Goal: Transaction & Acquisition: Purchase product/service

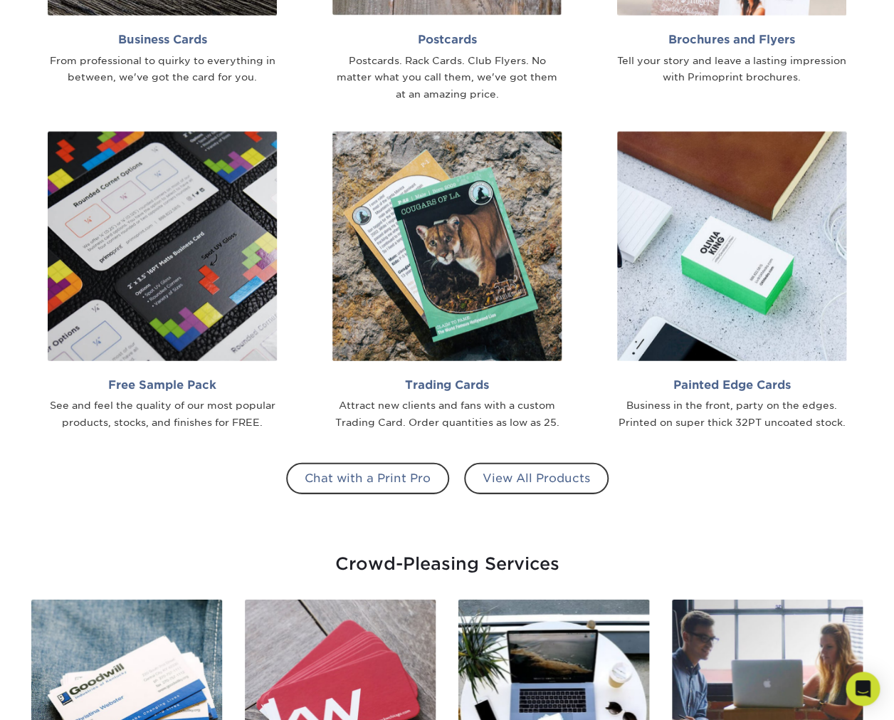
scroll to position [1084, 0]
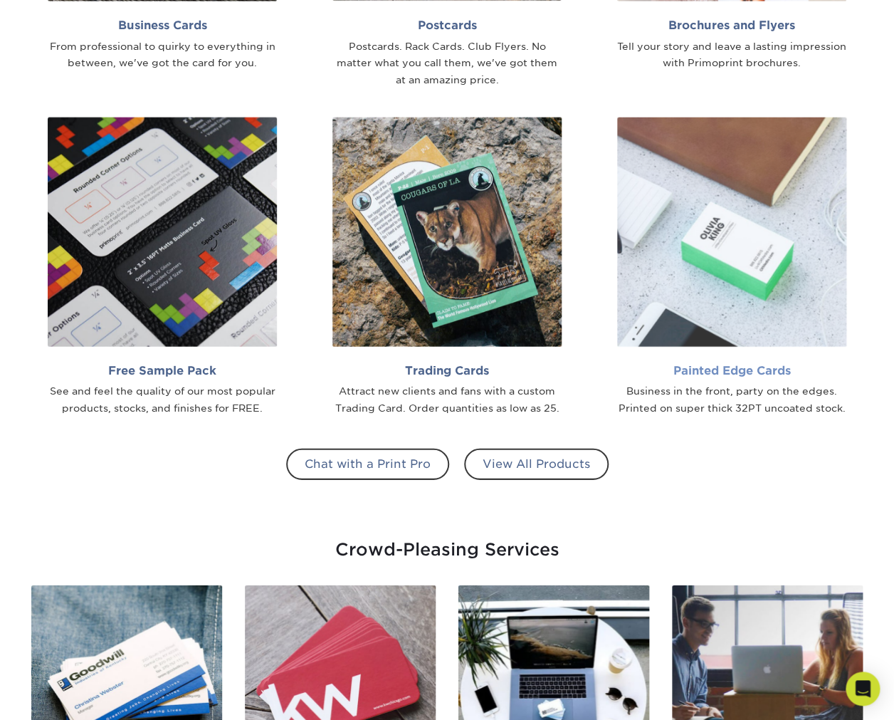
click at [734, 362] on link "Painted Edge Cards Business in the front, party on the edges. Printed on super …" at bounding box center [731, 267] width 263 height 300
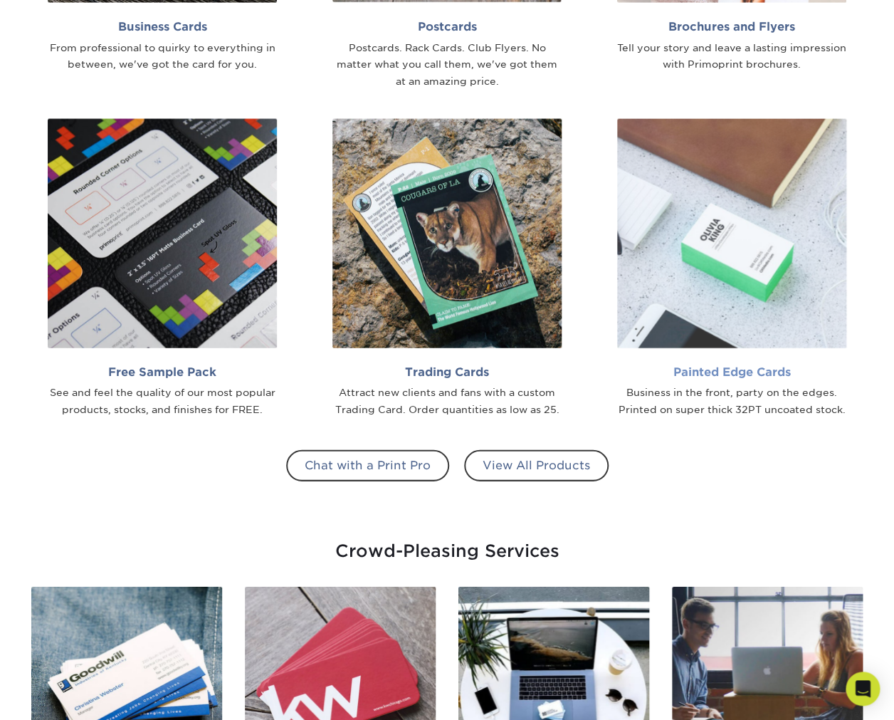
scroll to position [1082, 0]
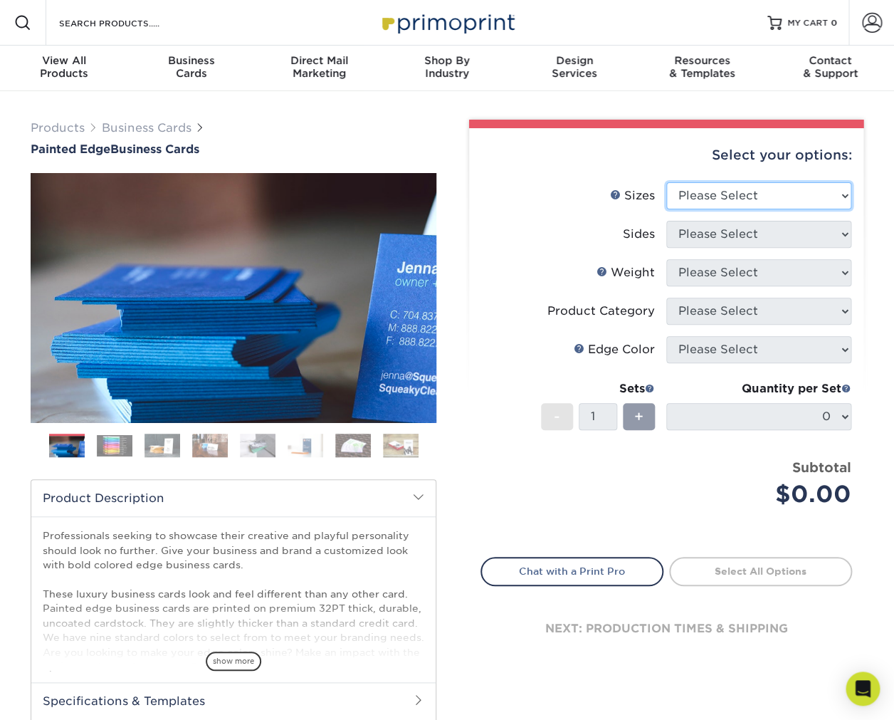
select select "2.00x3.50"
click option "2" x 3.5" - Standard" at bounding box center [0, 0] width 0 height 0
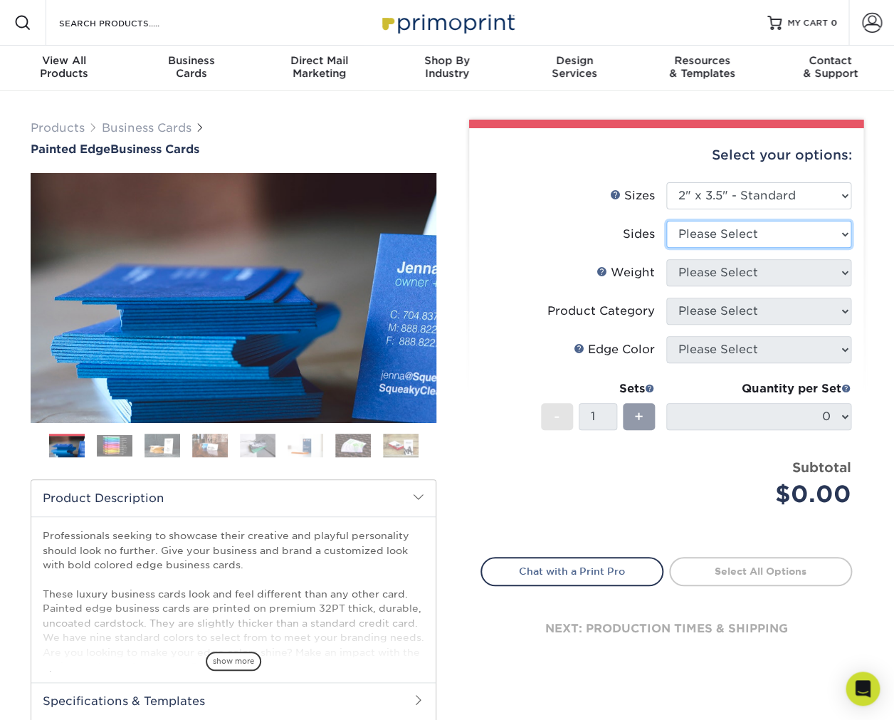
select select "13abbda7-1d64-4f25-8bb2-c179b224825d"
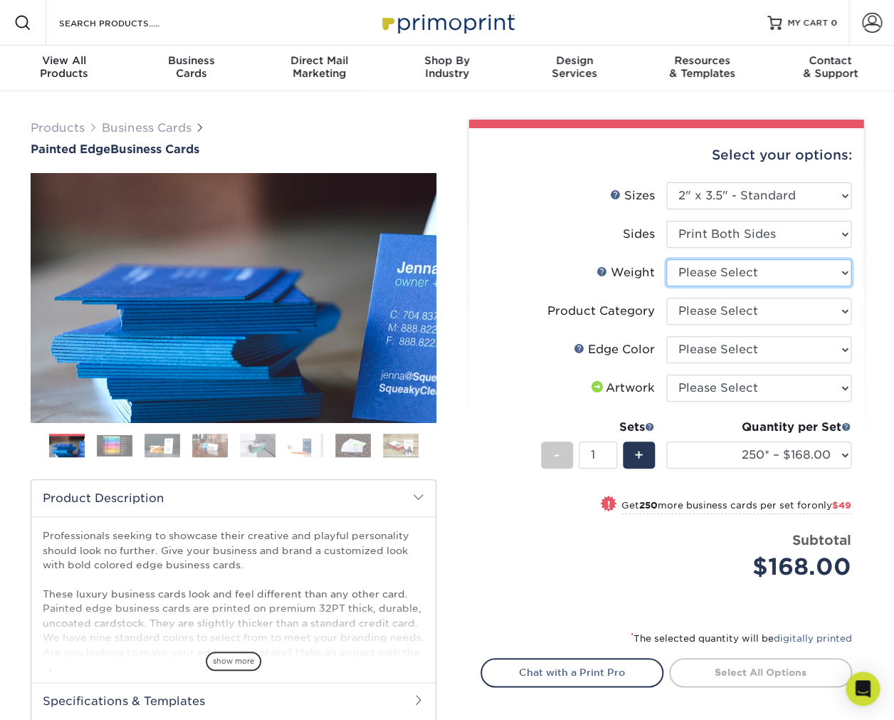
select select "32PTUC"
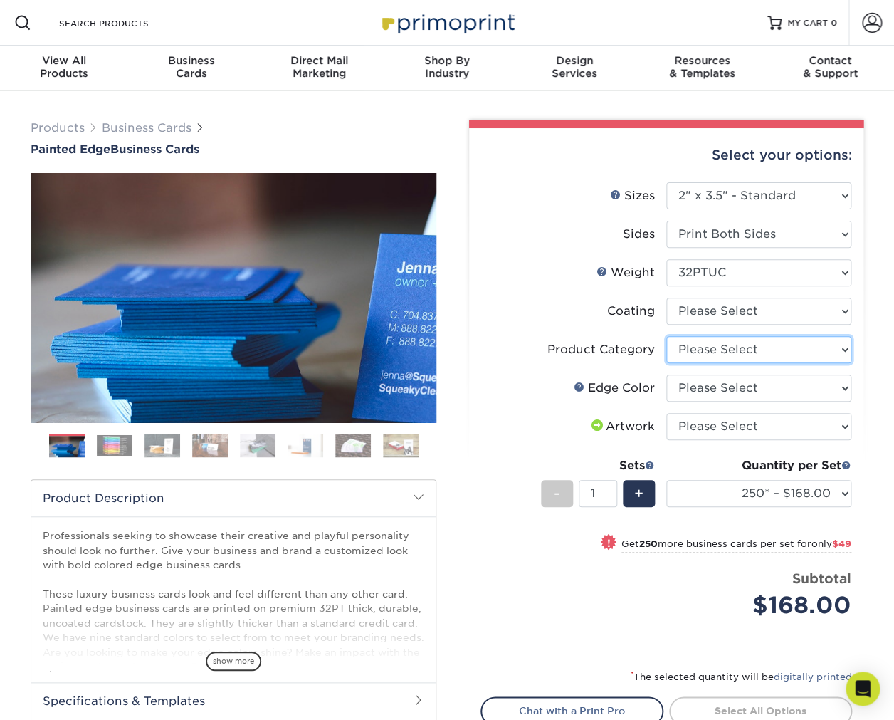
select select "3b5148f1-0588-4f88-a218-97bcfdce65c1"
click option "Business Cards" at bounding box center [0, 0] width 0 height 0
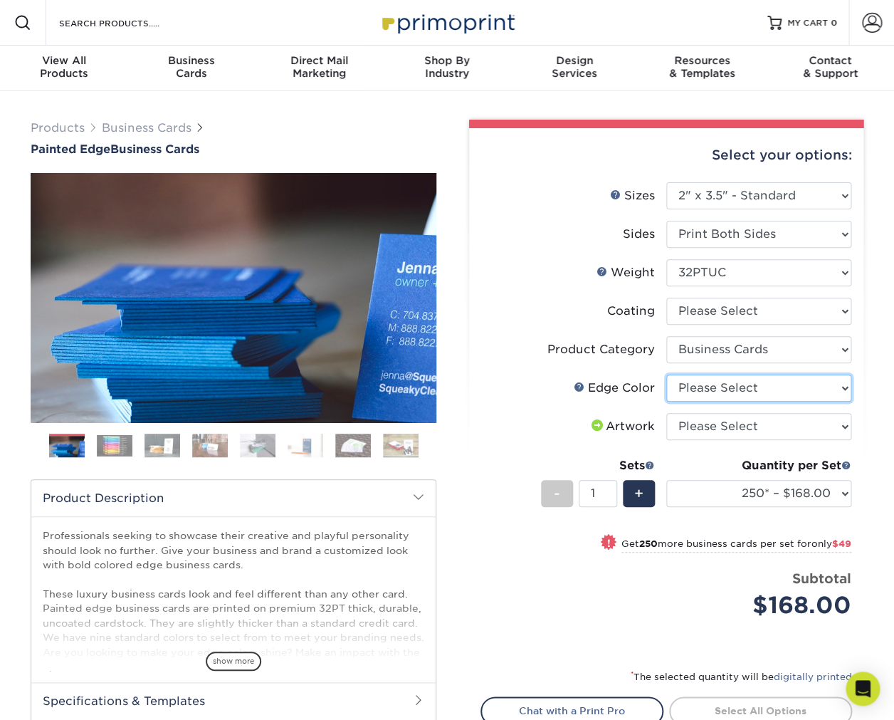
select select "1ae850e6-61c5-45b7-a71d-f488378c5a25"
click option "Red" at bounding box center [0, 0] width 0 height 0
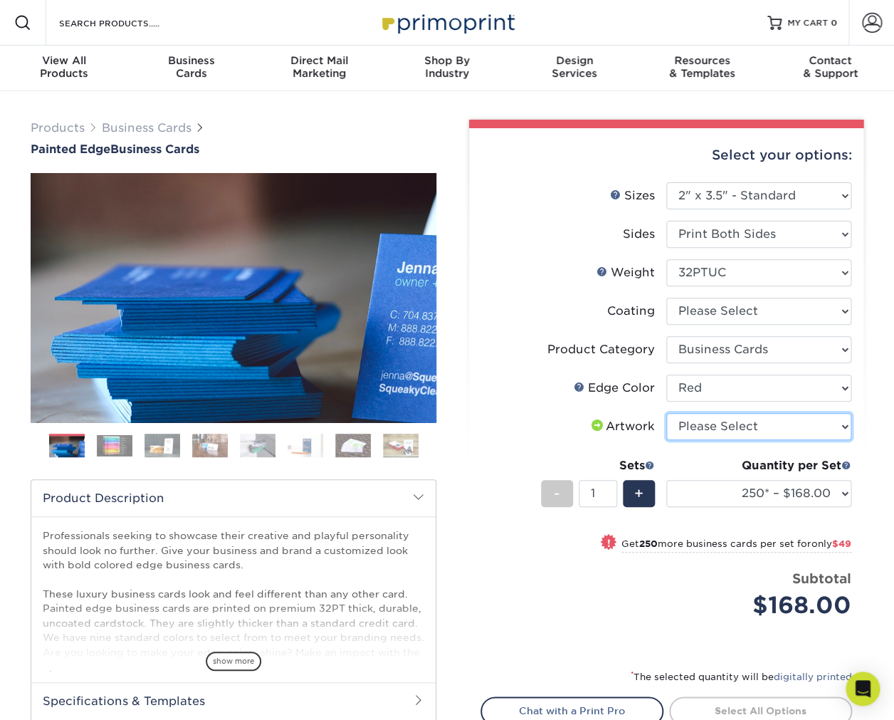
select select "upload"
click option "I will upload files" at bounding box center [0, 0] width 0 height 0
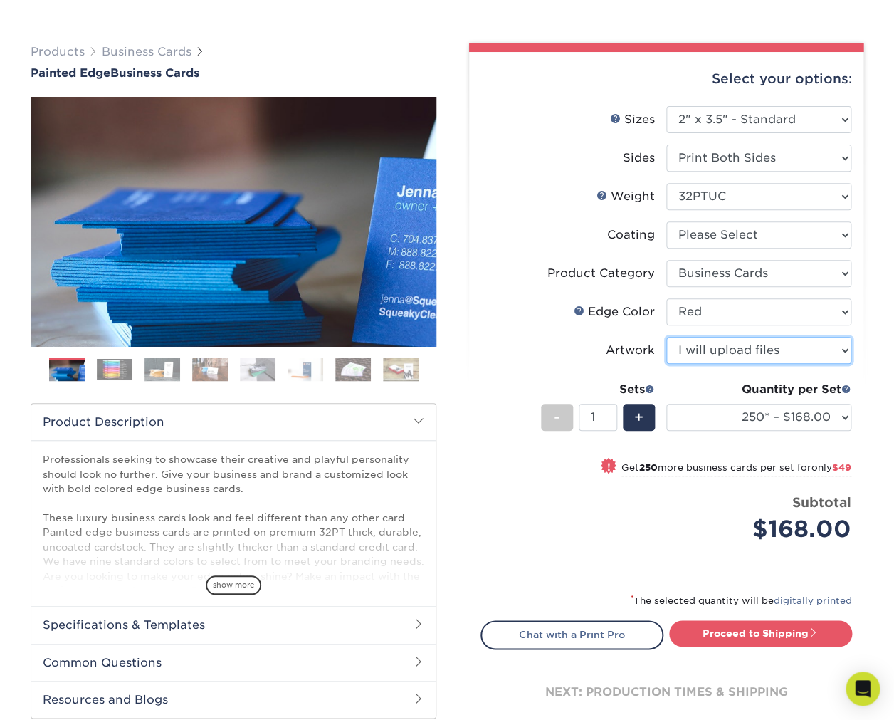
scroll to position [80, 0]
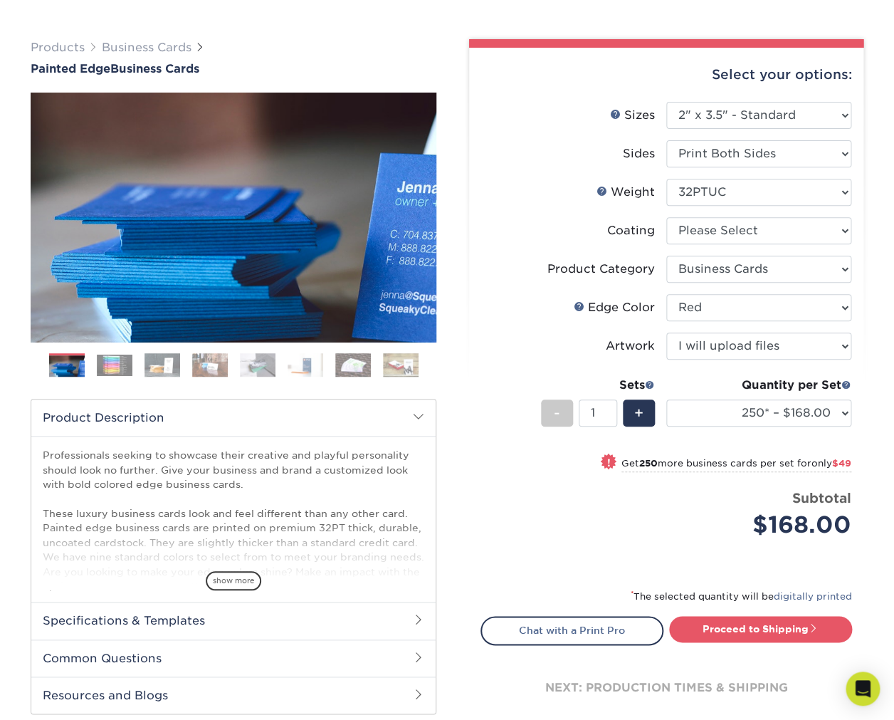
click at [120, 360] on img at bounding box center [115, 365] width 36 height 22
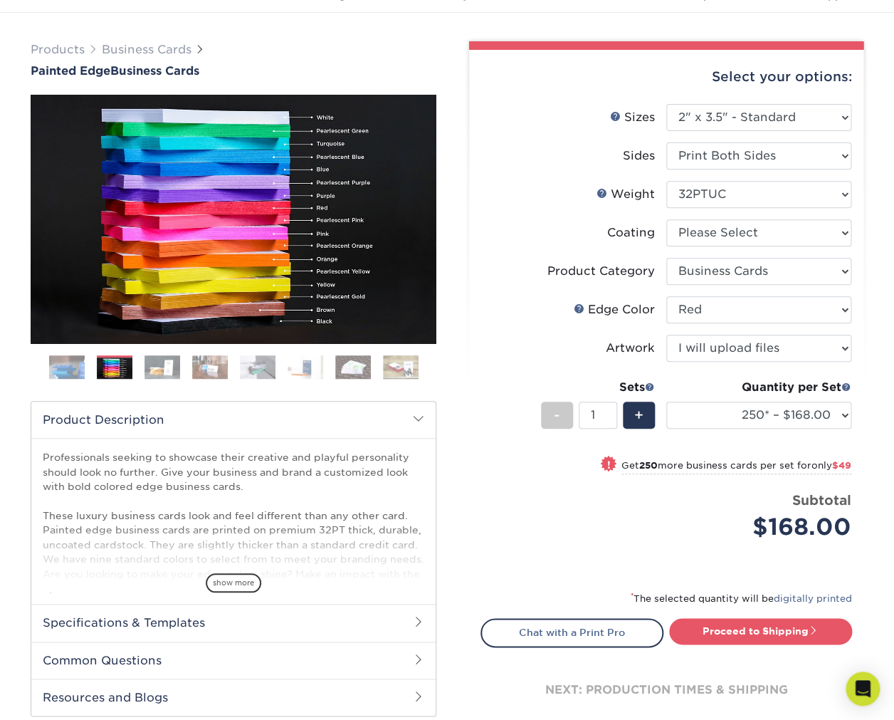
scroll to position [75, 0]
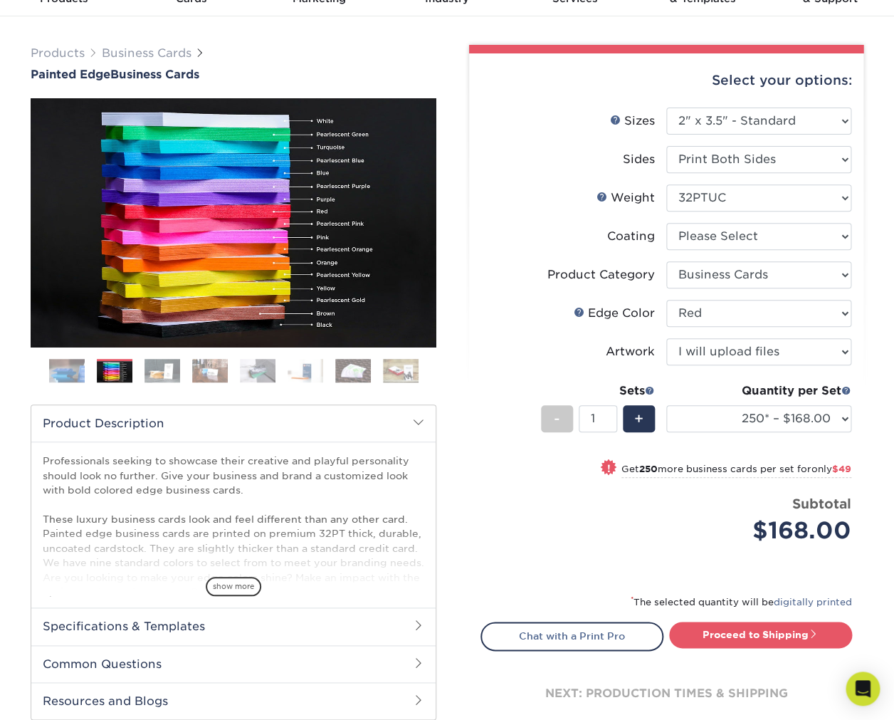
click at [164, 368] on img at bounding box center [162, 370] width 36 height 25
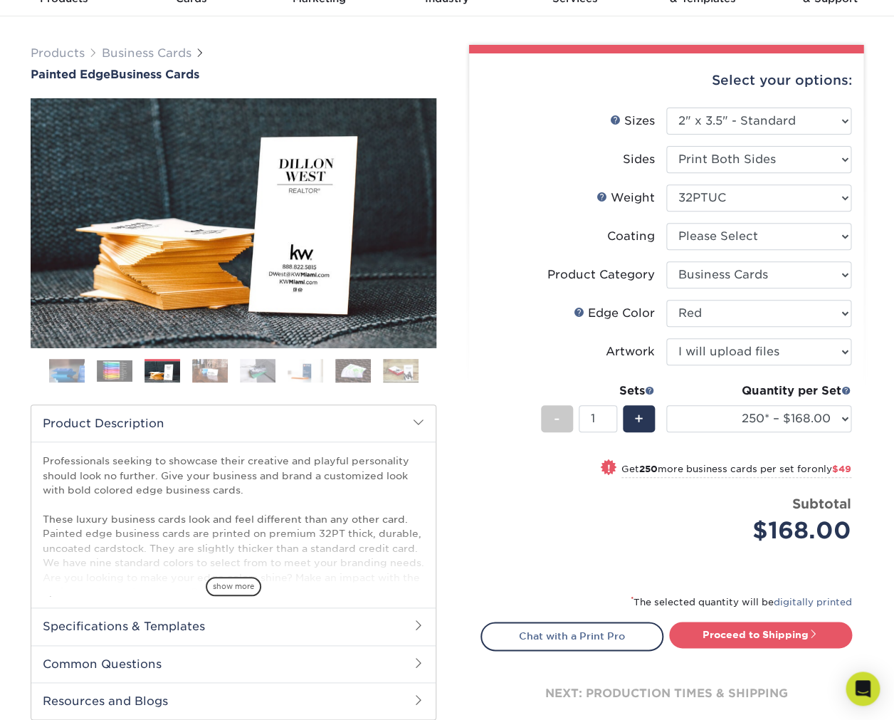
click at [201, 373] on img at bounding box center [210, 370] width 36 height 25
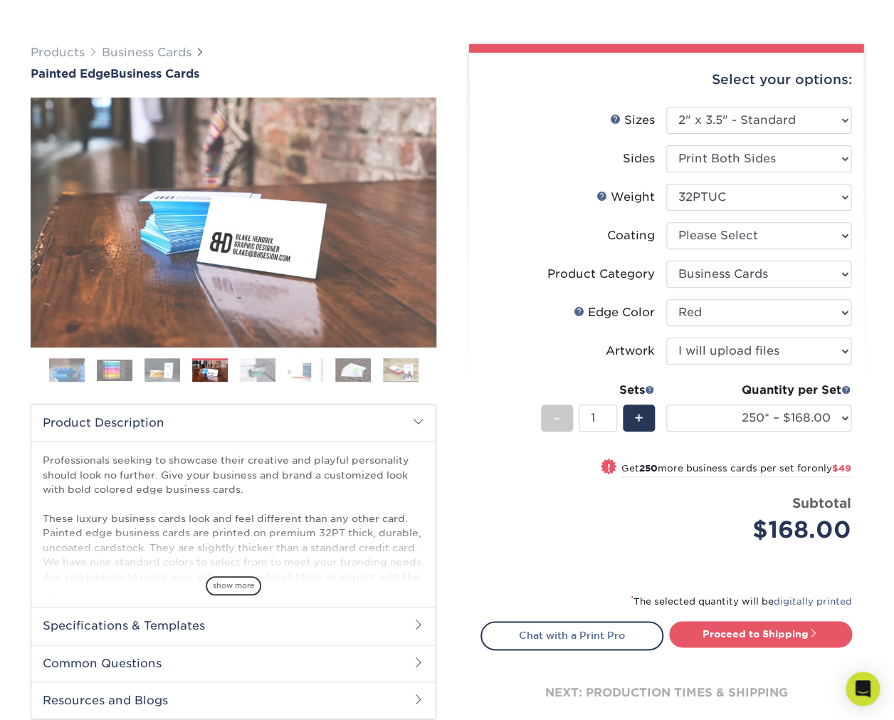
scroll to position [77, 0]
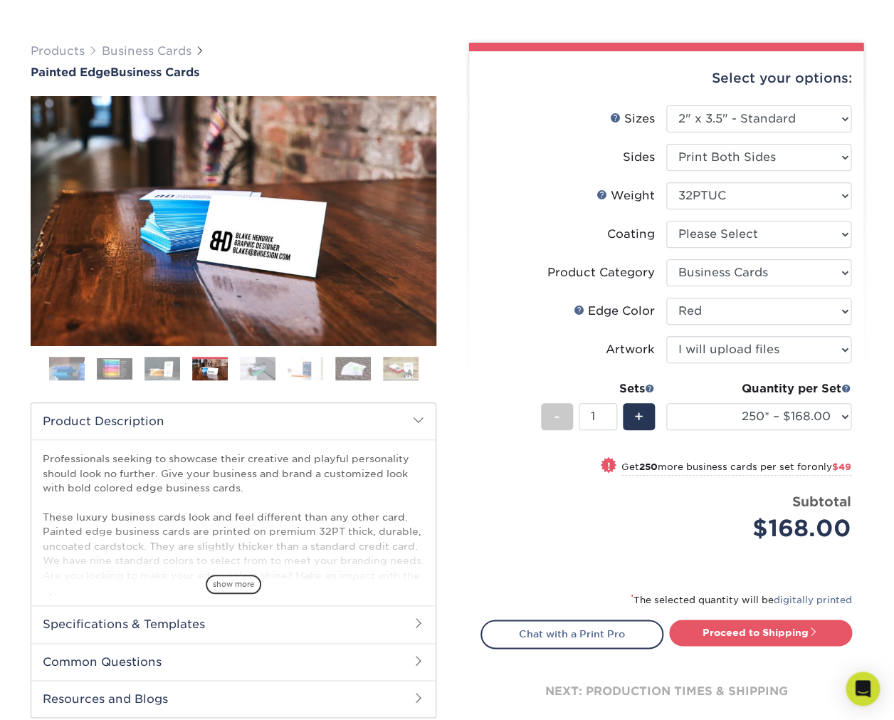
click at [155, 367] on img at bounding box center [162, 368] width 36 height 25
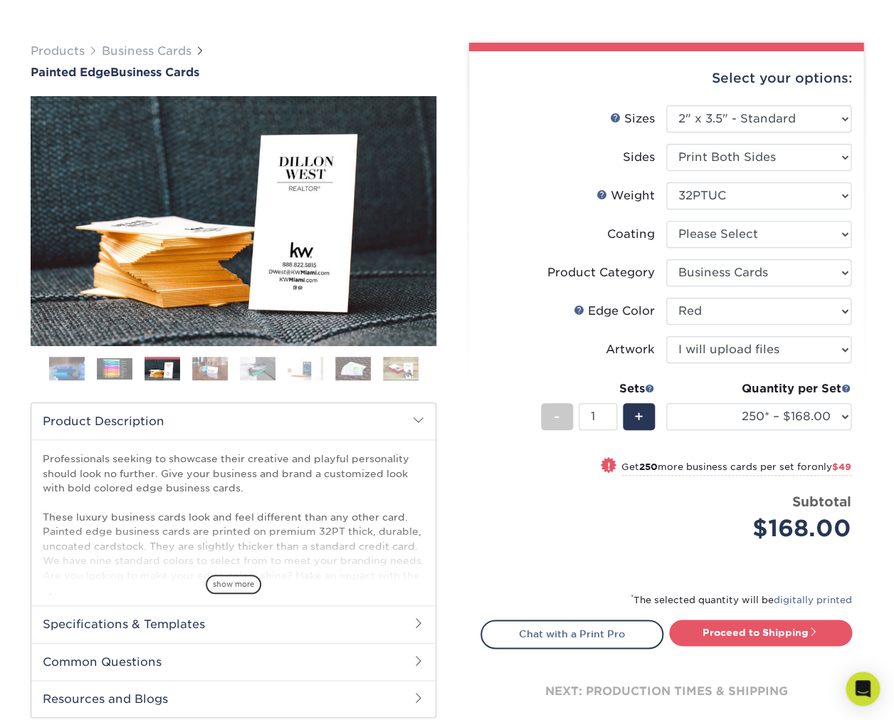
click at [202, 372] on img at bounding box center [210, 368] width 36 height 25
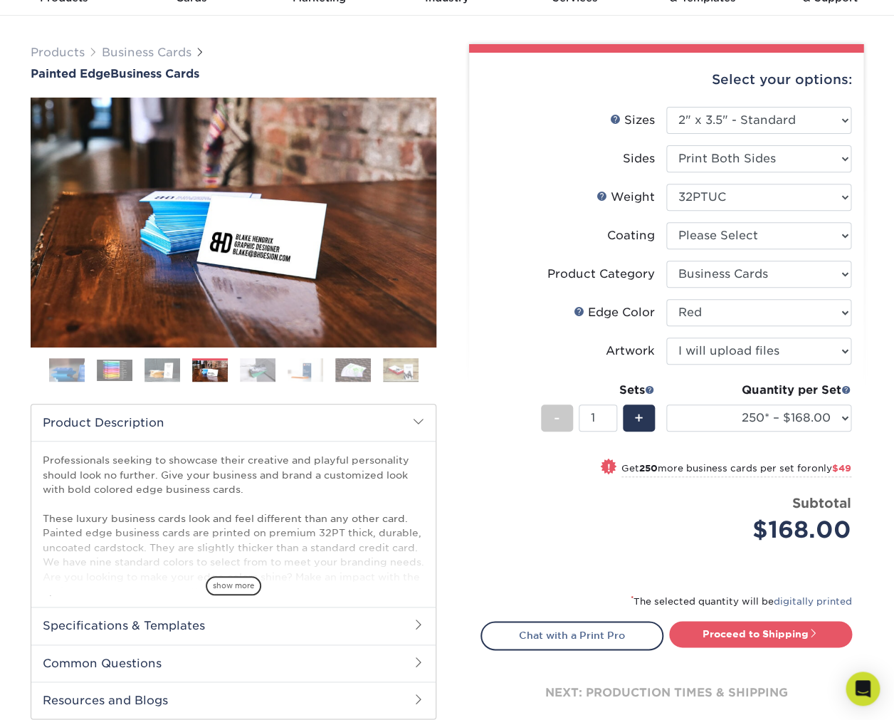
click at [253, 373] on img at bounding box center [258, 369] width 36 height 25
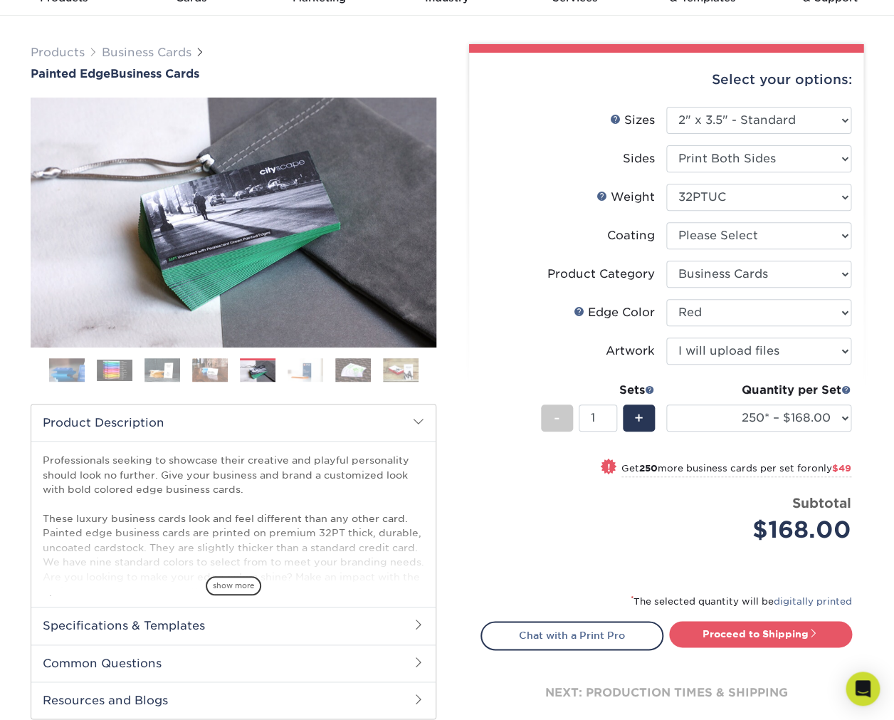
scroll to position [77, 0]
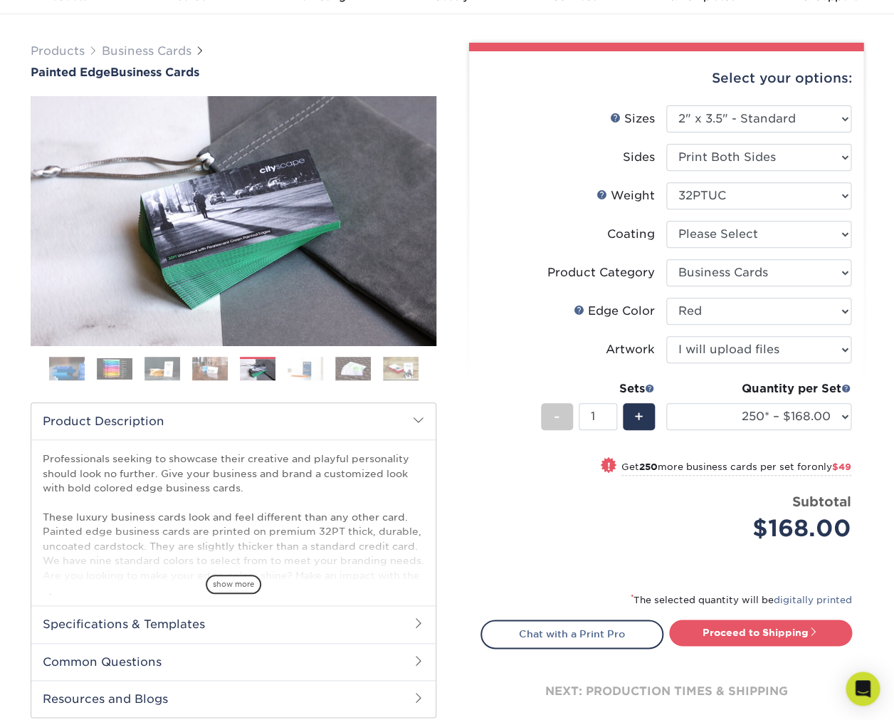
click at [303, 373] on img at bounding box center [306, 368] width 36 height 25
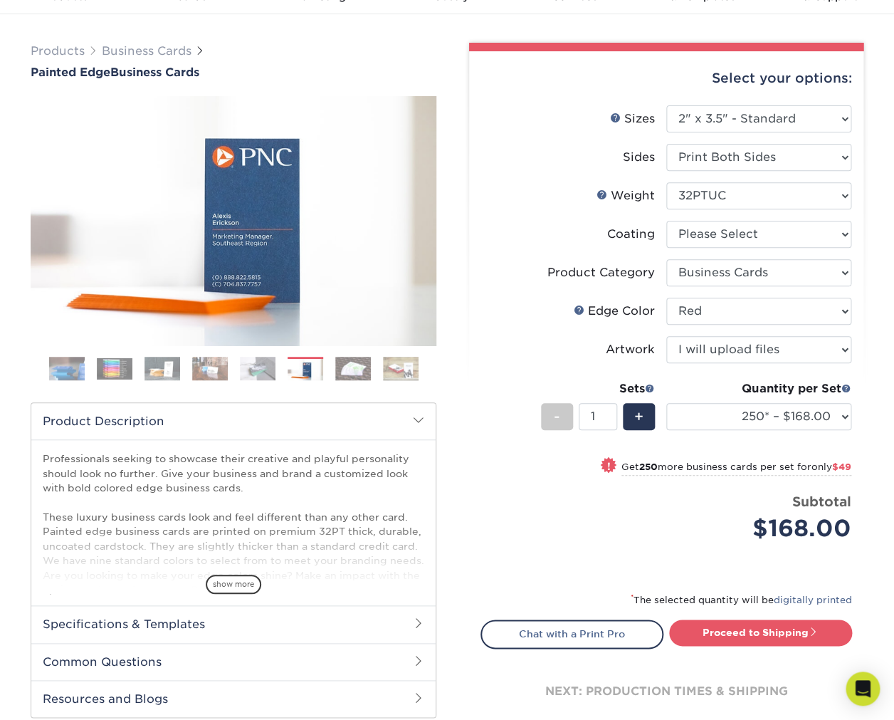
scroll to position [75, 0]
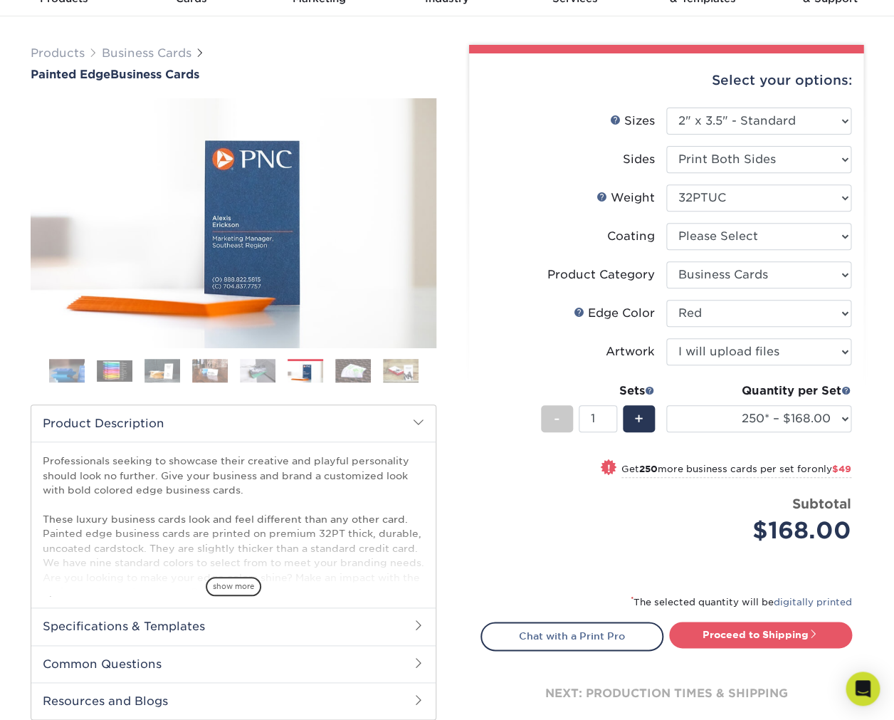
click at [352, 375] on img at bounding box center [353, 370] width 36 height 25
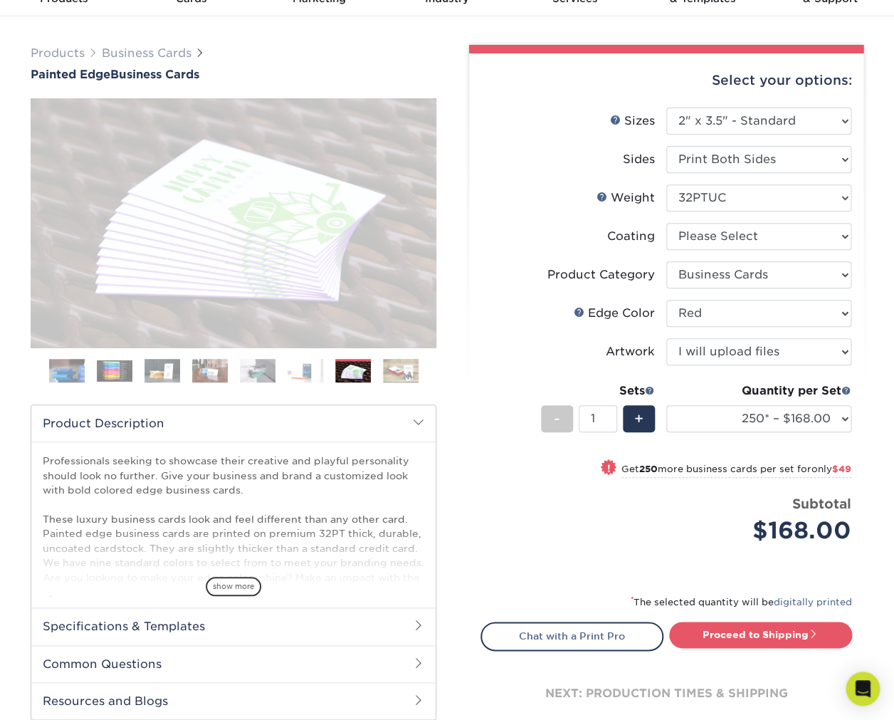
scroll to position [75, 0]
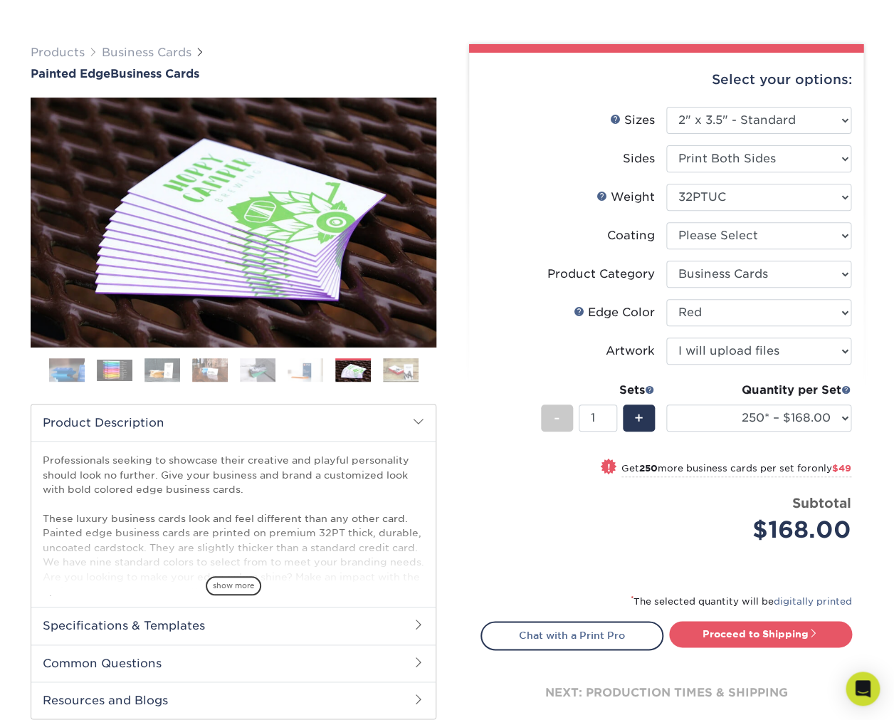
click at [395, 374] on img at bounding box center [401, 369] width 36 height 25
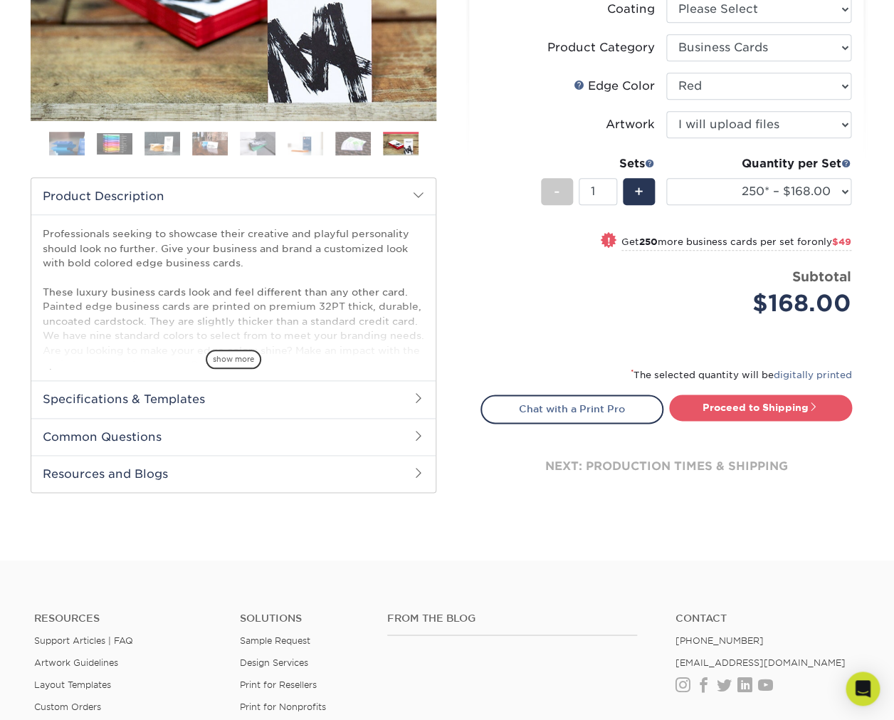
scroll to position [0, 0]
